Goal: Information Seeking & Learning: Check status

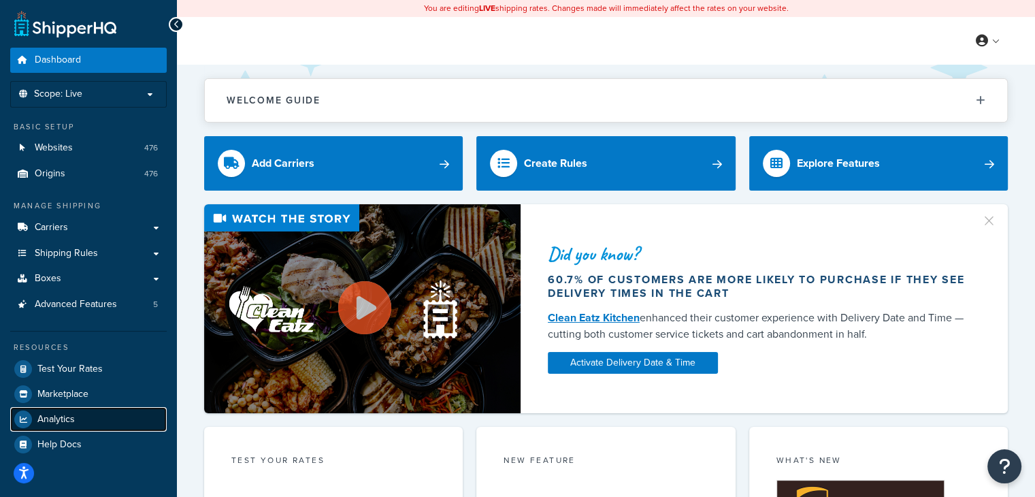
click at [86, 412] on link "Analytics" at bounding box center [88, 419] width 157 height 25
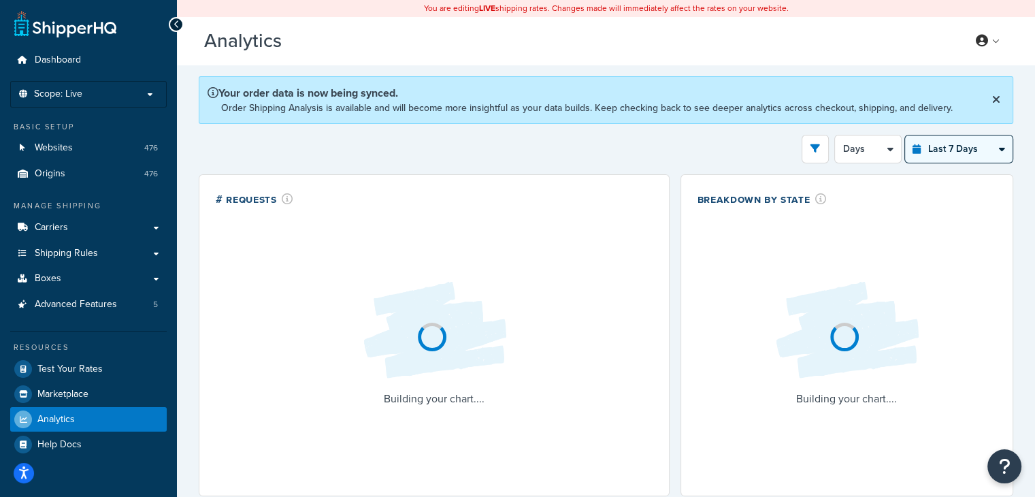
click at [999, 145] on select "Last 24 Hours Last 7 Days Last 30 Days Last 3 Months Last 6 Months Last 12 Mont…" at bounding box center [959, 148] width 108 height 27
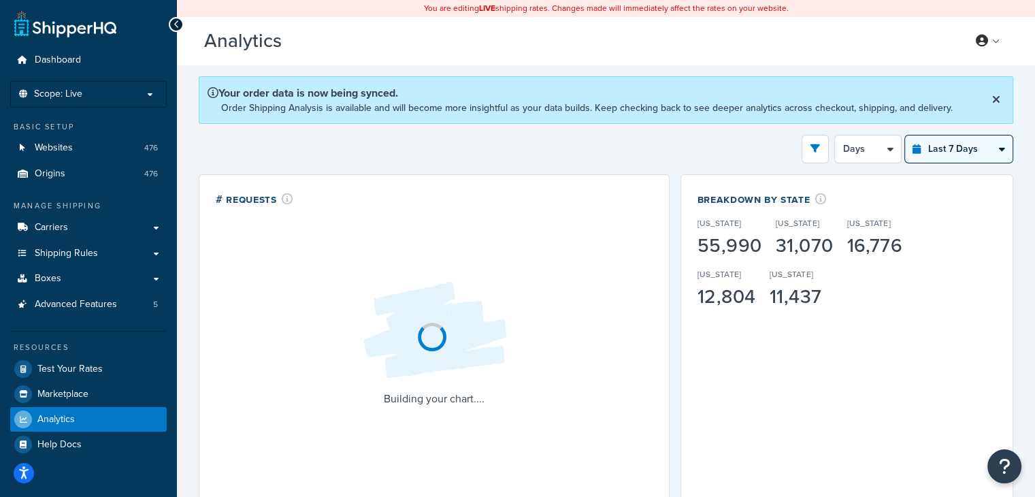
select select "last_year"
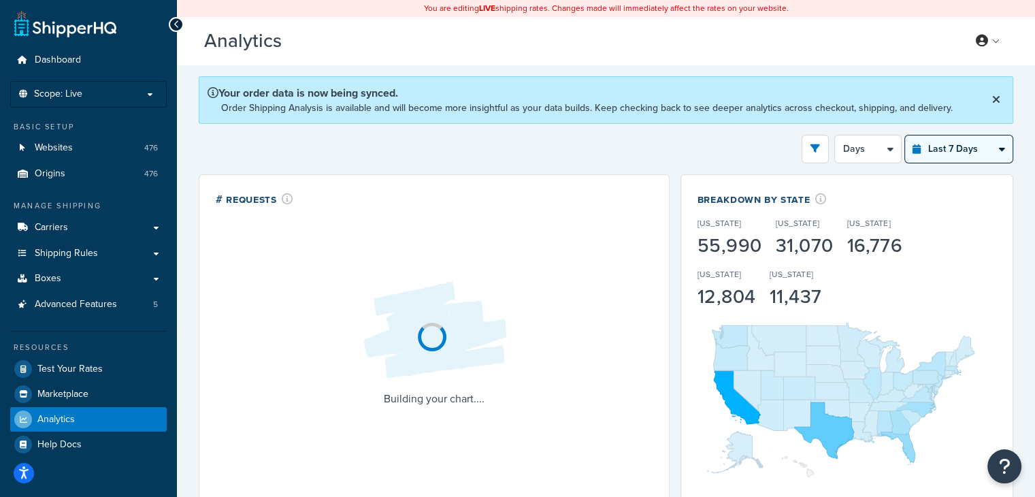
click at [905, 135] on select "Last 24 Hours Last 7 Days Last 30 Days Last 3 Months Last 6 Months Last 12 Mont…" at bounding box center [959, 148] width 108 height 27
select select "1M"
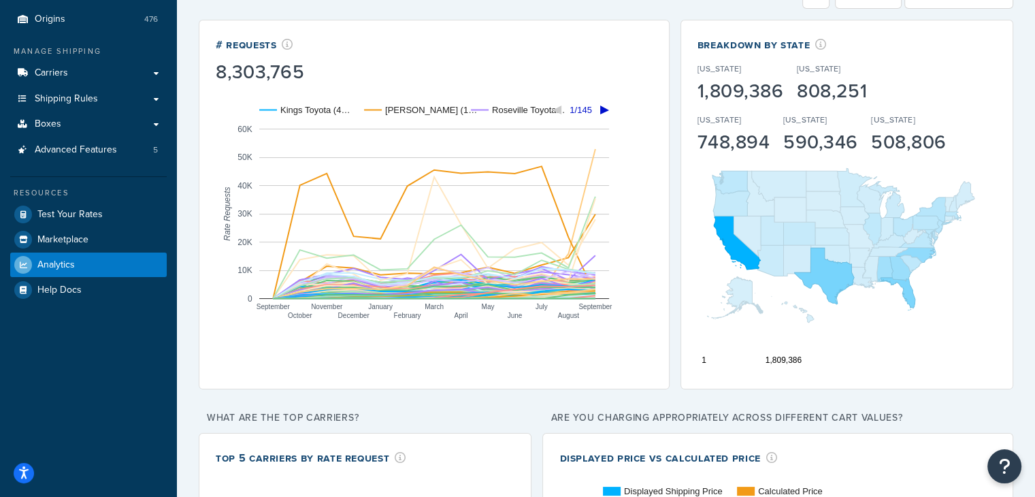
scroll to position [86, 0]
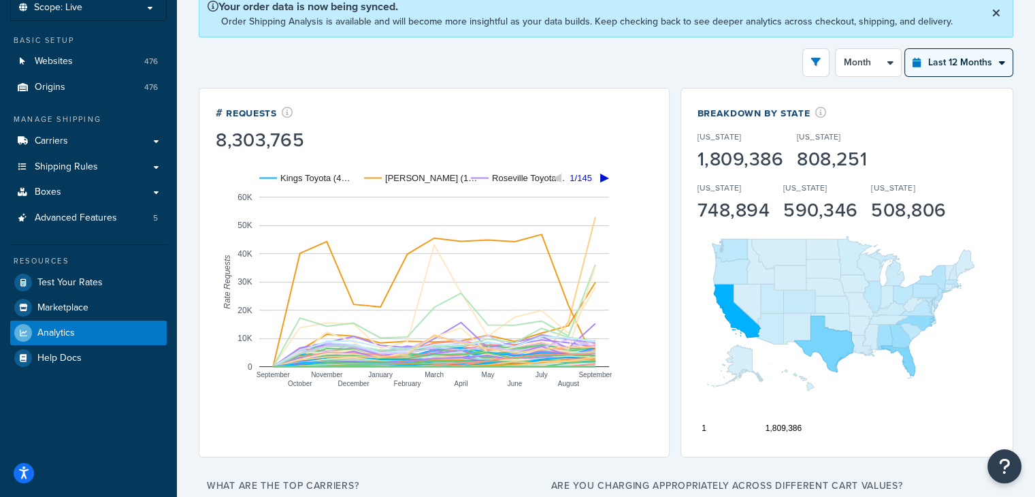
click at [915, 69] on select "Last 24 Hours Last 7 Days Last 30 Days Last 3 Months Last 6 Months Last 12 Mont…" at bounding box center [959, 62] width 108 height 27
select select "last_30_days"
click at [905, 49] on select "Last 24 Hours Last 7 Days Last 30 Days Last 3 Months Last 6 Months Last 12 Mont…" at bounding box center [959, 62] width 108 height 27
select select "5d"
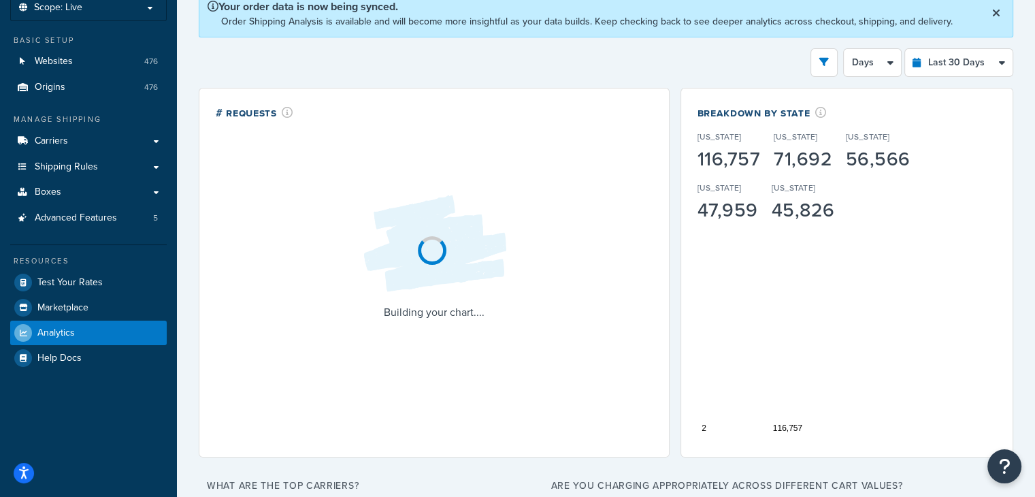
scroll to position [18, 0]
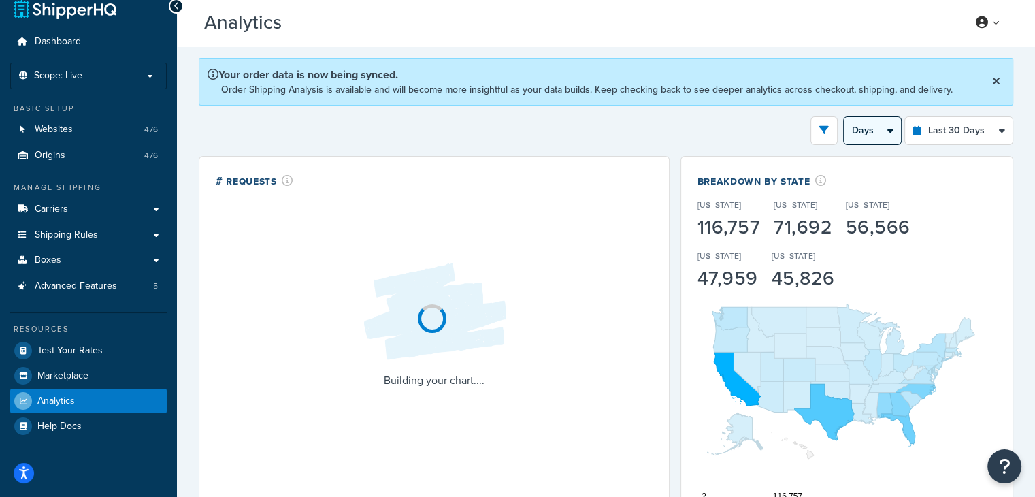
click at [869, 134] on select "Days Weeks" at bounding box center [872, 130] width 57 height 27
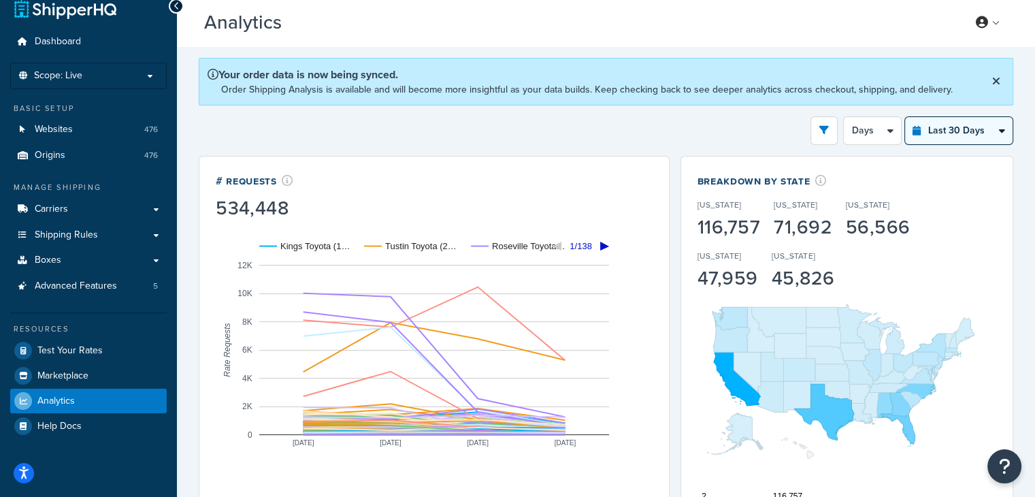
click at [939, 133] on select "Last 24 Hours Last 7 Days Last 30 Days Last 3 Months Last 6 Months Last 12 Mont…" at bounding box center [959, 130] width 108 height 27
select select "last_year"
click at [905, 117] on select "Last 24 Hours Last 7 Days Last 30 Days Last 3 Months Last 6 Months Last 12 Mont…" at bounding box center [959, 130] width 108 height 27
select select "1M"
